Goal: Information Seeking & Learning: Learn about a topic

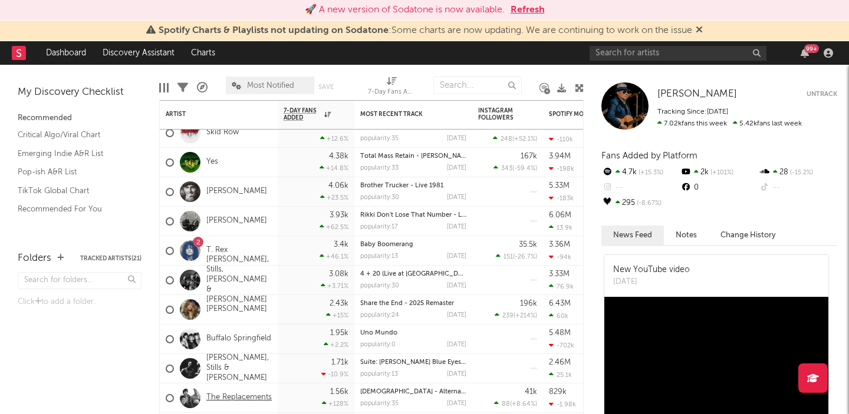
click at [210, 400] on link "The Replacements" at bounding box center [238, 398] width 65 height 10
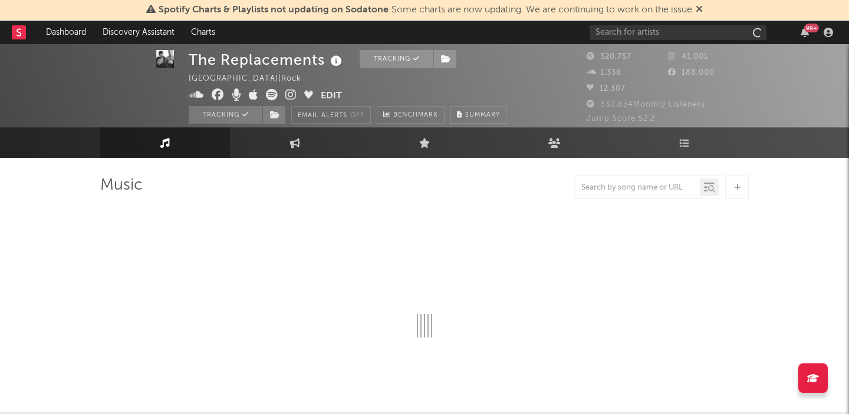
scroll to position [6, 0]
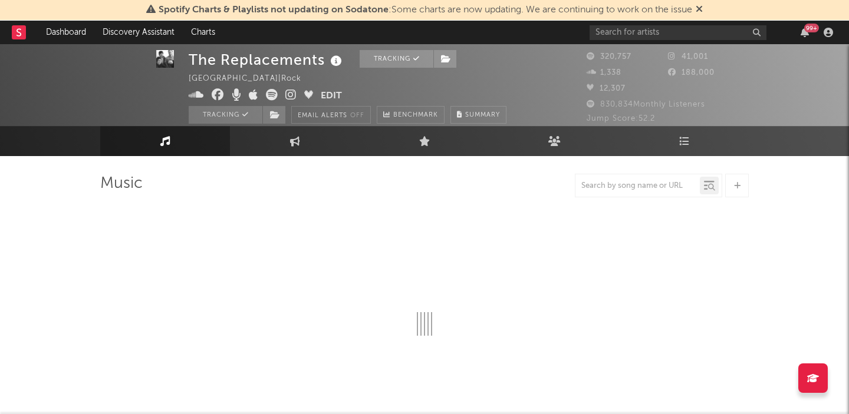
select select "6m"
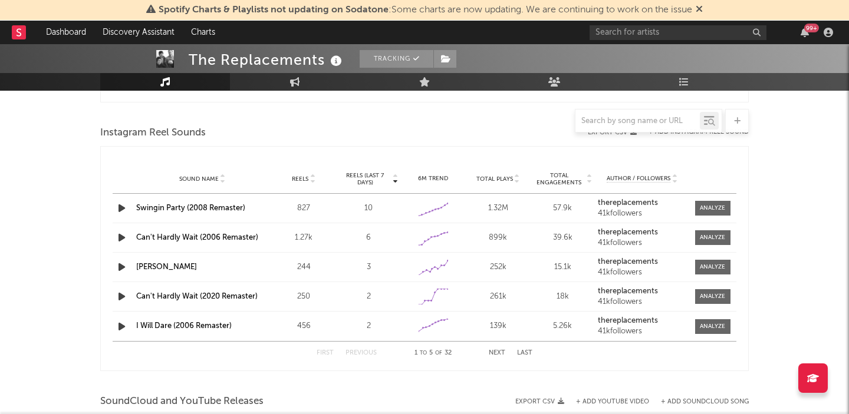
scroll to position [1054, 0]
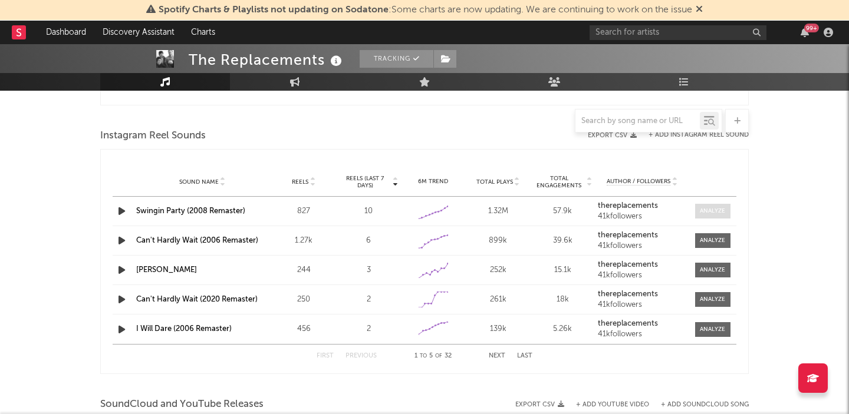
click at [712, 210] on div at bounding box center [711, 211] width 25 height 9
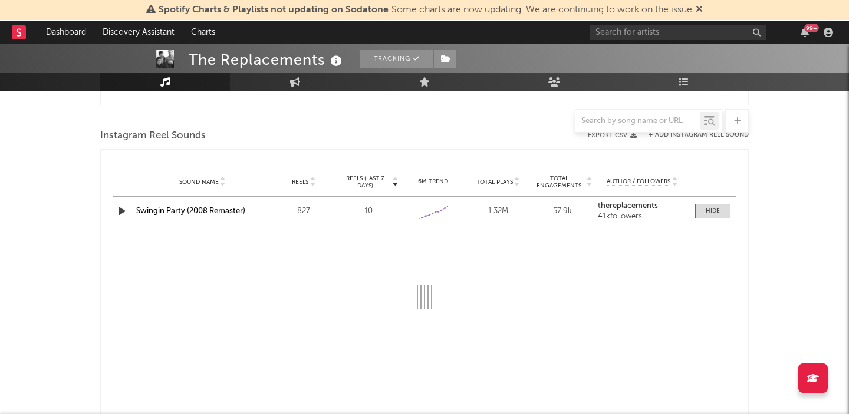
select select "6m"
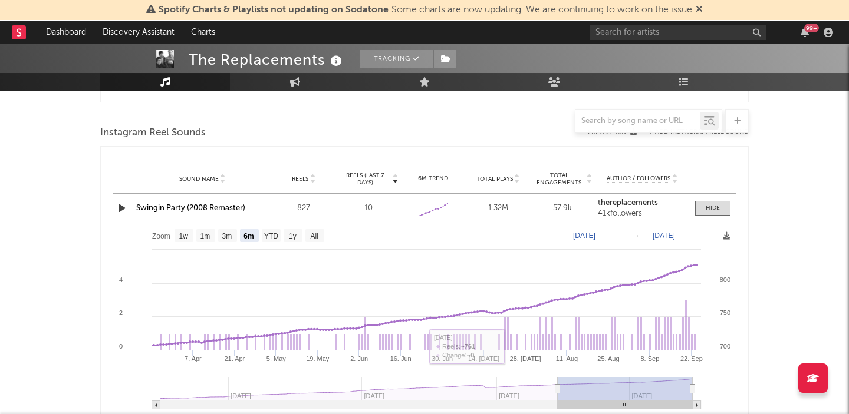
scroll to position [1031, 0]
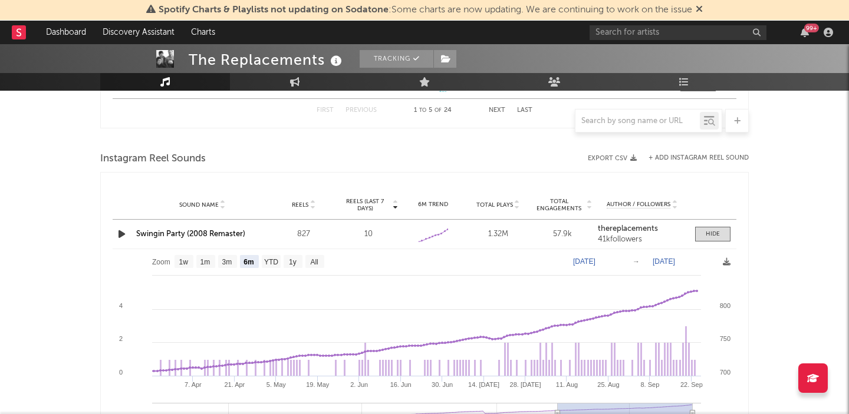
click at [629, 229] on strong "thereplacements" at bounding box center [628, 229] width 60 height 8
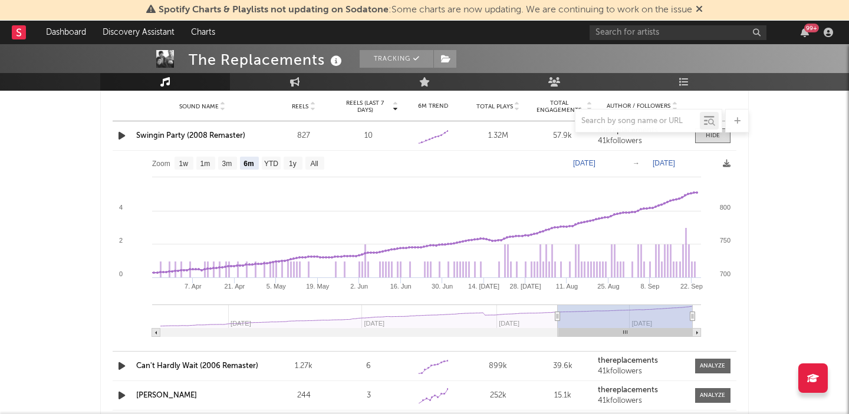
scroll to position [973, 0]
